Goal: Transaction & Acquisition: Purchase product/service

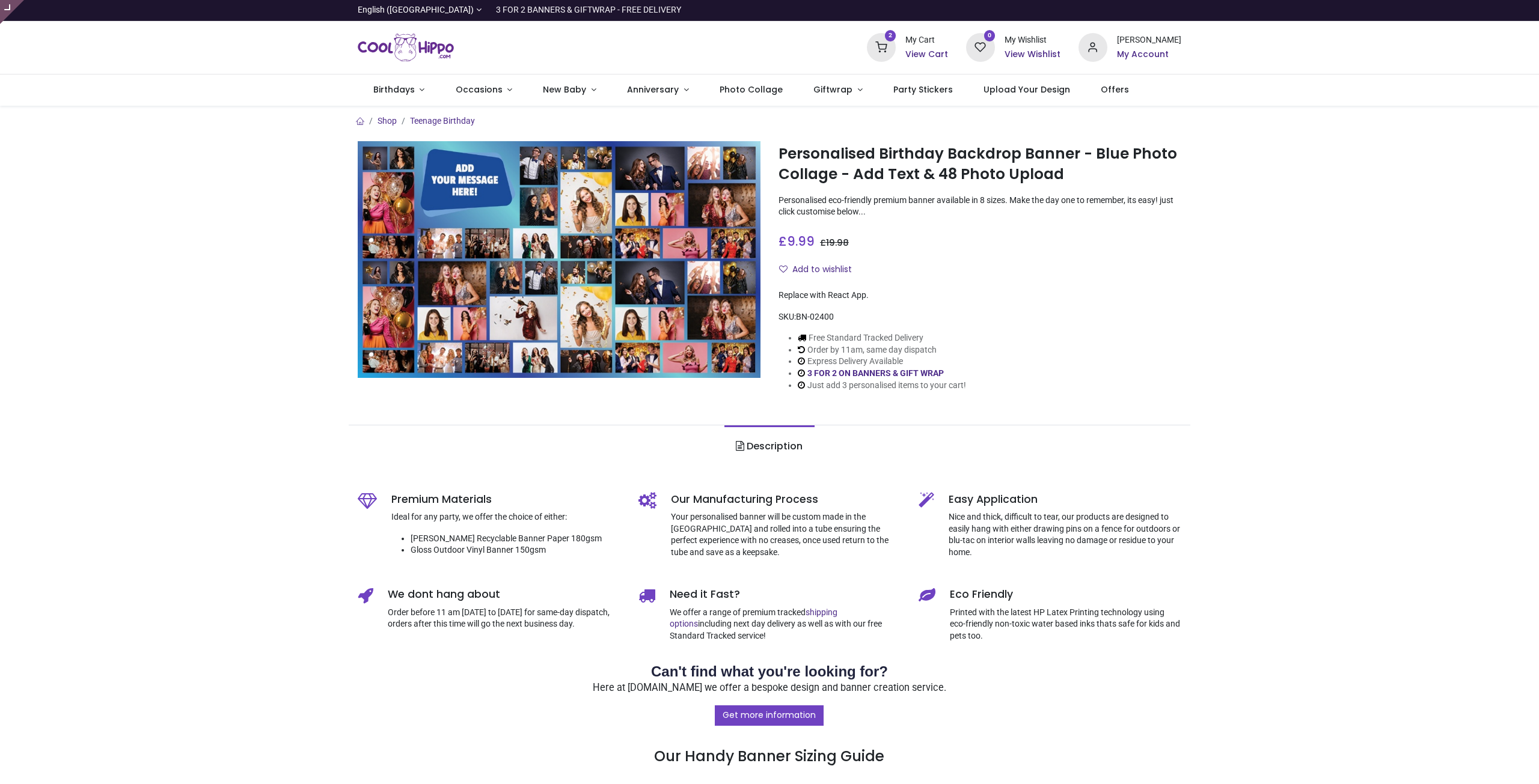
type input "**********"
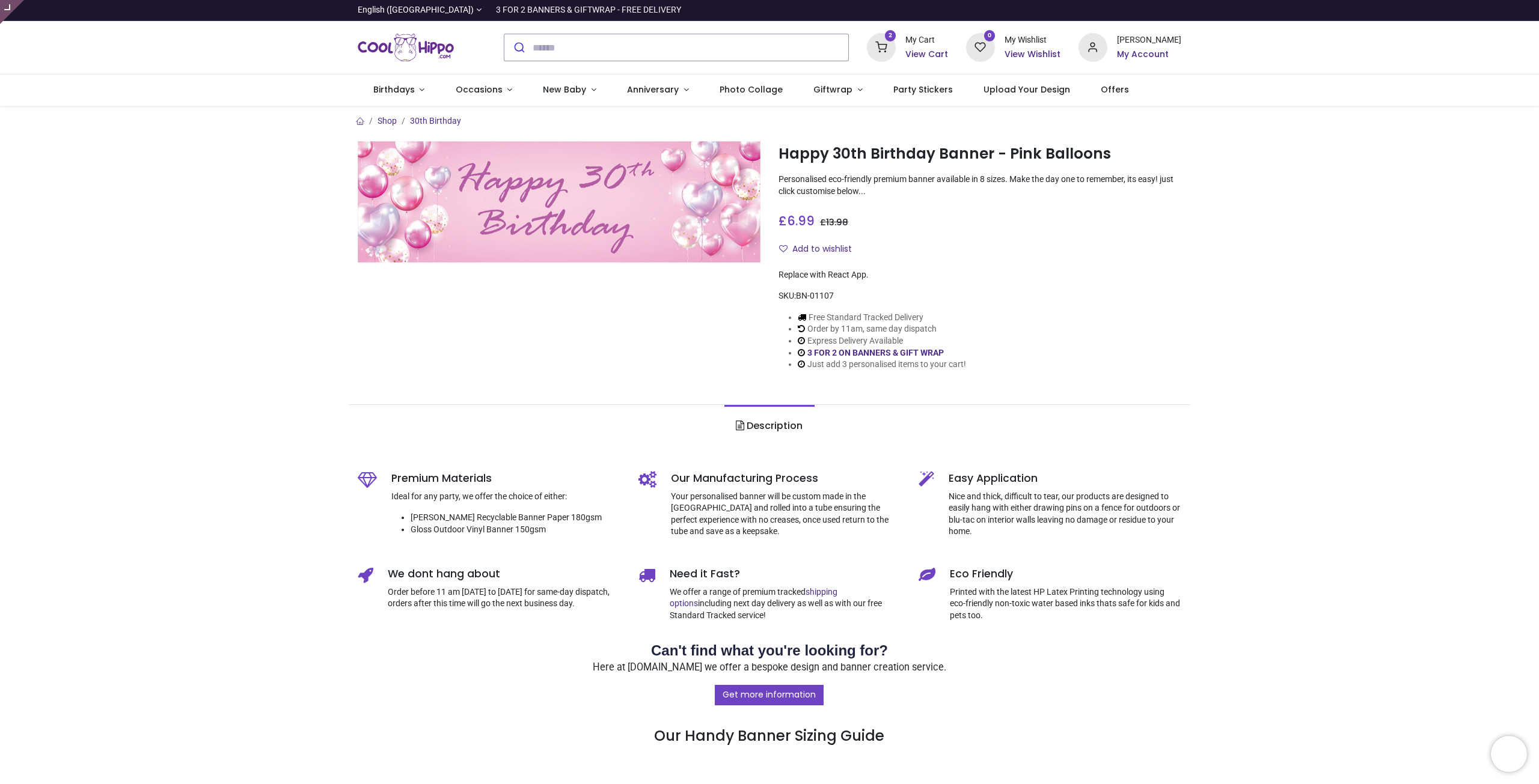
type input "**********"
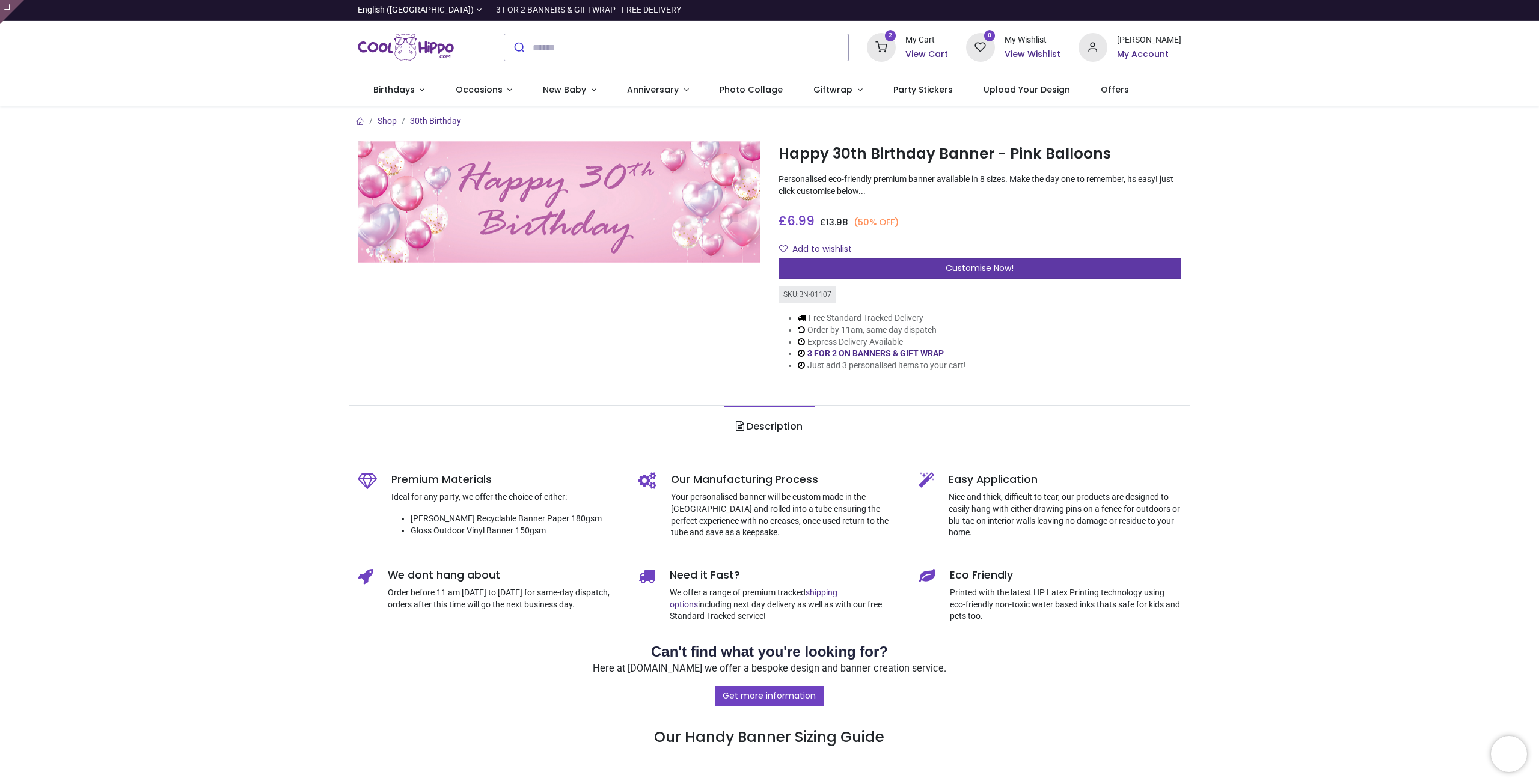
click at [904, 267] on div "Customise Now!" at bounding box center [980, 268] width 402 height 20
